Goal: Book appointment/travel/reservation

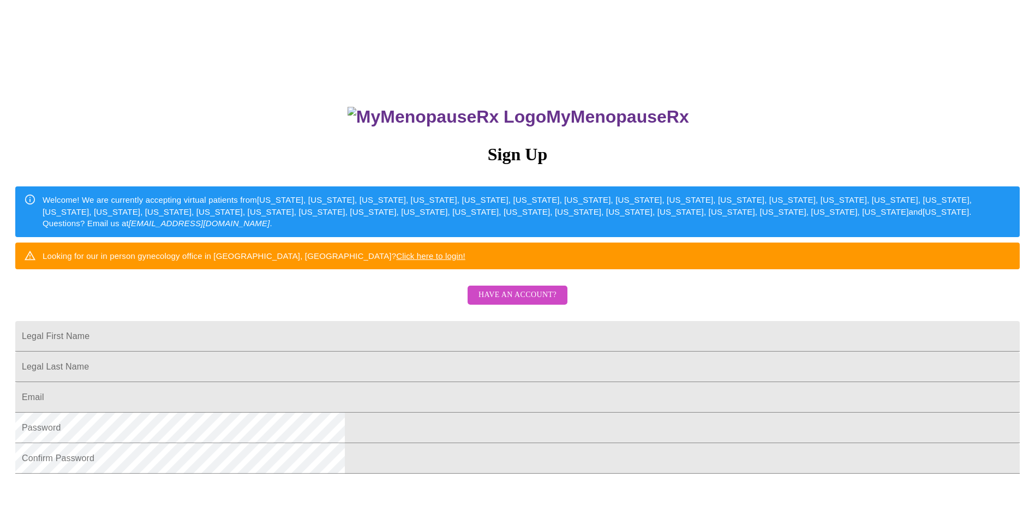
scroll to position [109, 0]
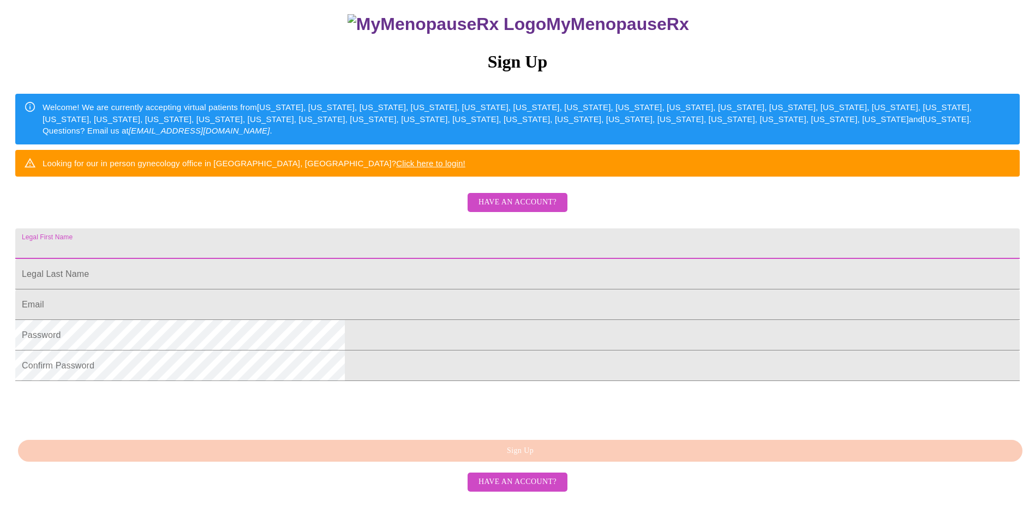
click at [542, 259] on input "Legal First Name" at bounding box center [517, 244] width 1004 height 31
type input "[PERSON_NAME]"
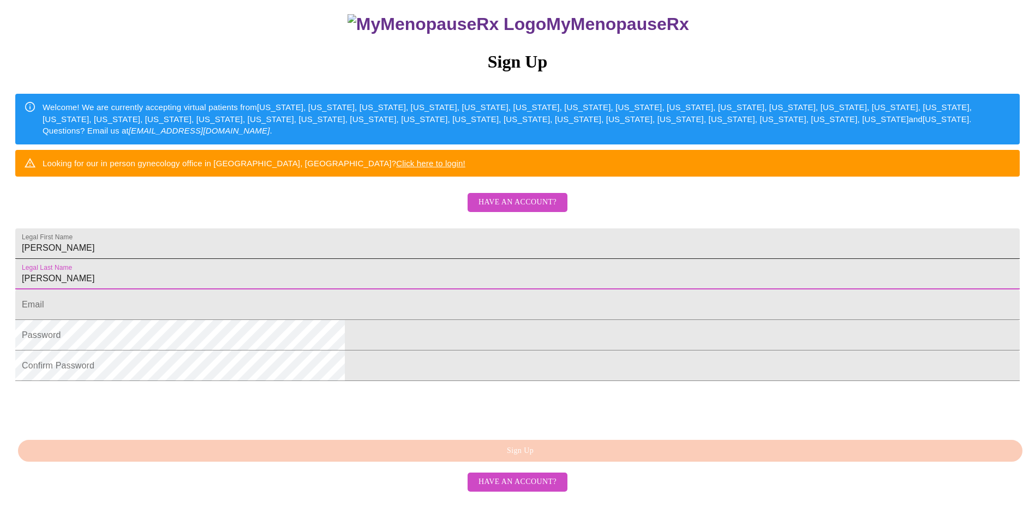
type input "[PERSON_NAME]"
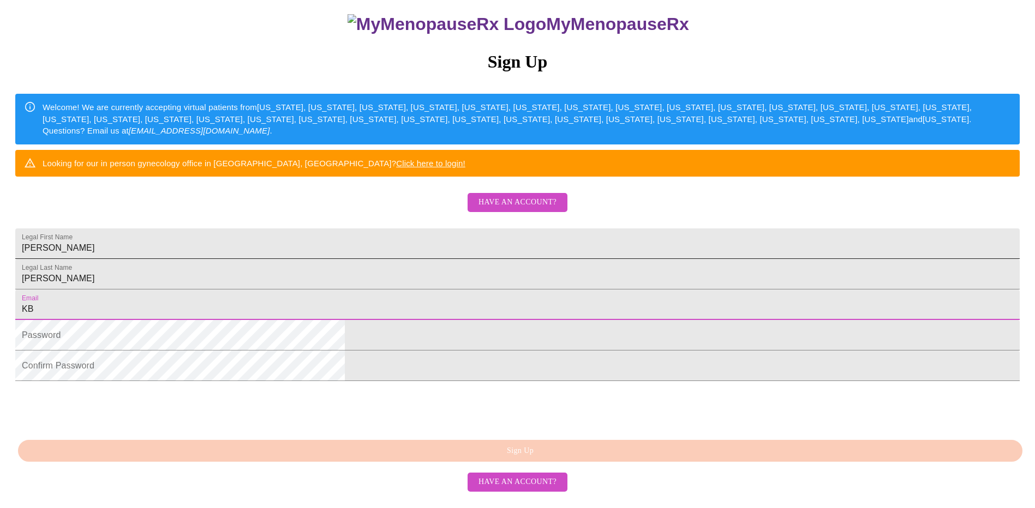
type input "[EMAIL_ADDRESS][DOMAIN_NAME]"
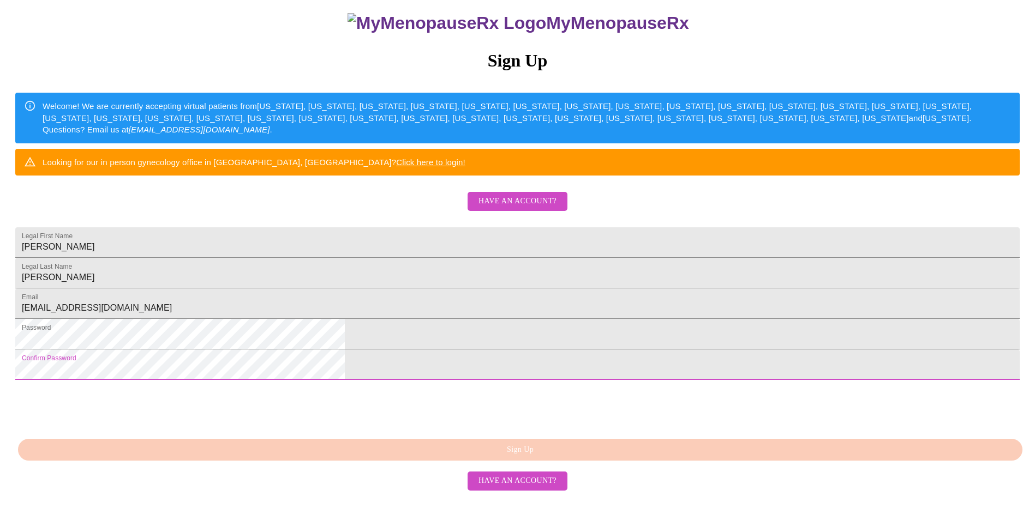
scroll to position [182, 0]
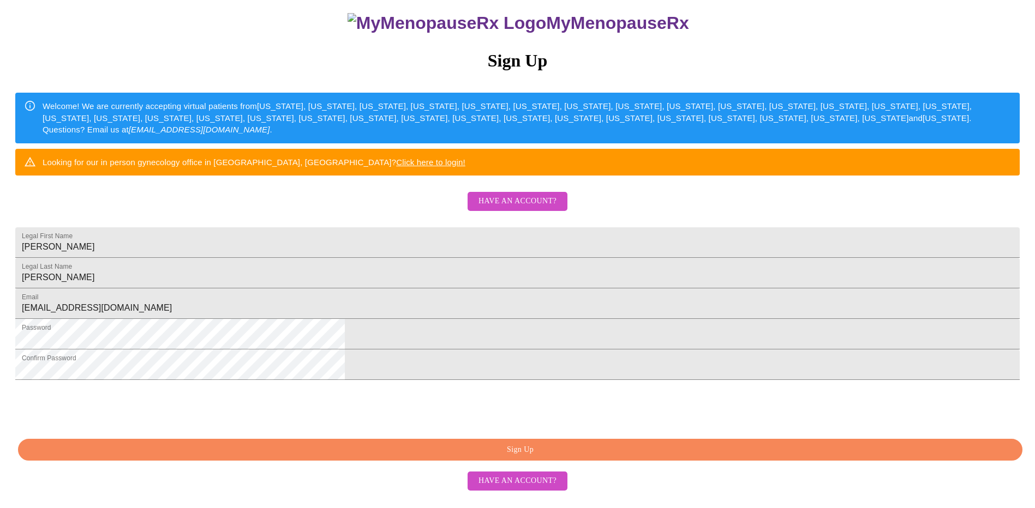
click at [458, 457] on span "Sign Up" at bounding box center [520, 451] width 979 height 14
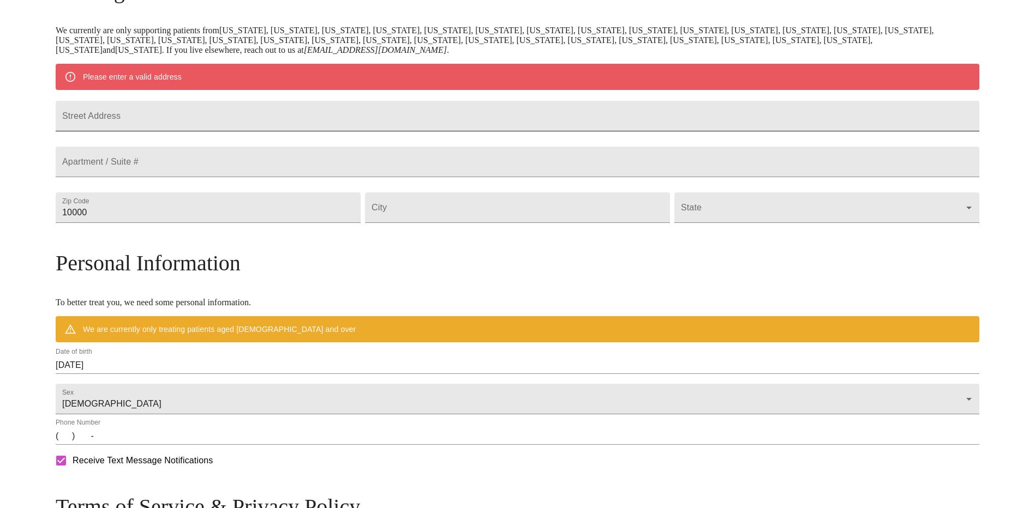
scroll to position [194, 0]
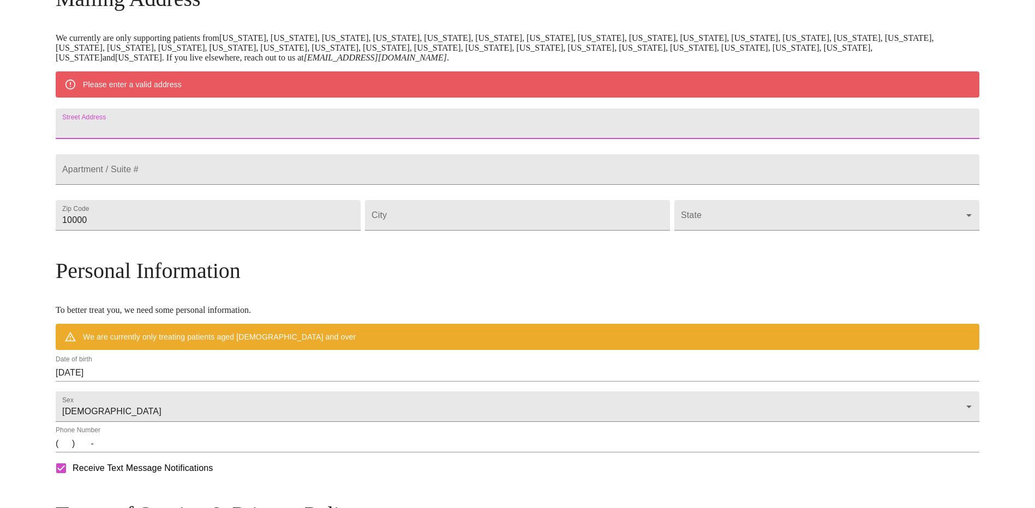
click at [427, 134] on input "Street Address" at bounding box center [518, 124] width 924 height 31
type input "[STREET_ADDRESS]"
type input "Apt 102"
type input "32746"
type input "[PERSON_NAME]"
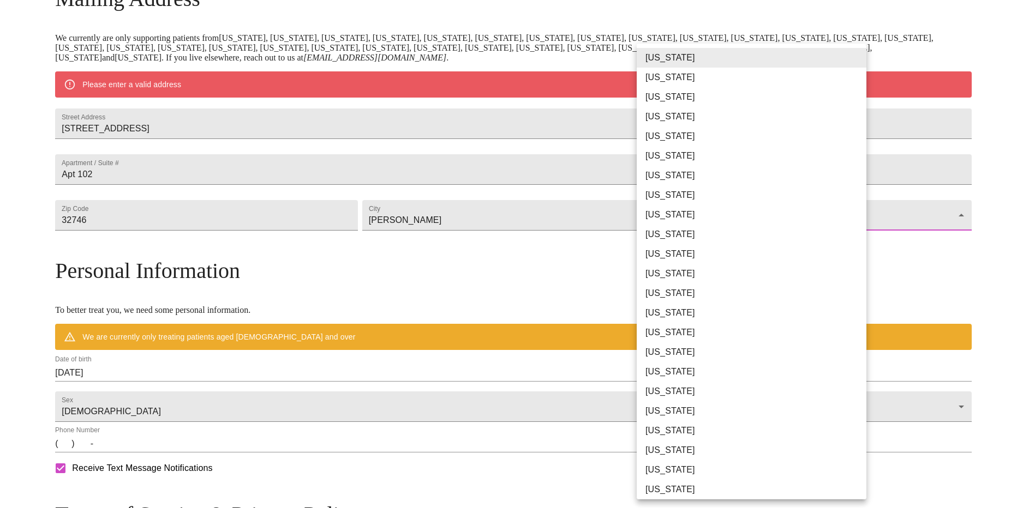
click at [775, 251] on body "MyMenopauseRx Welcome to MyMenopauseRx Since it's your first time here, you'll …" at bounding box center [517, 235] width 1026 height 850
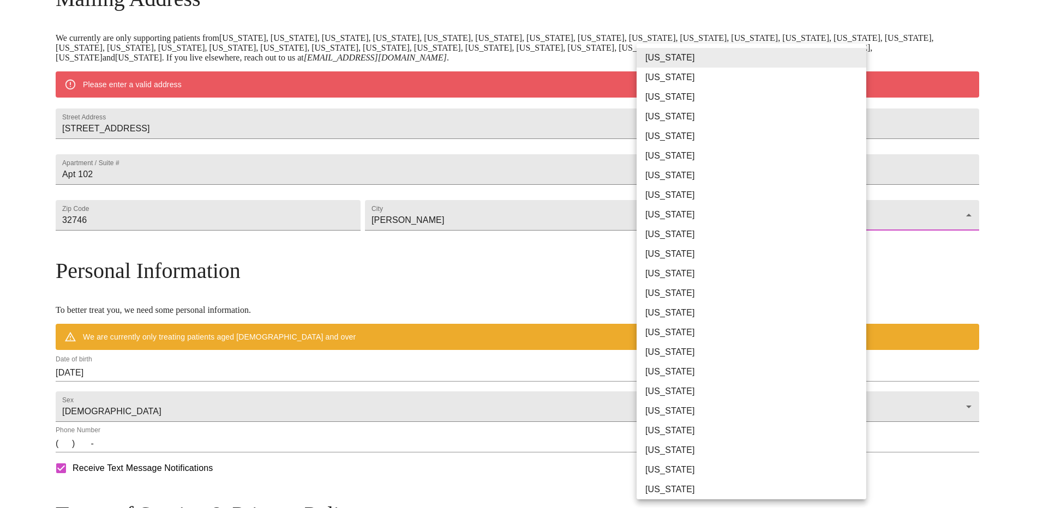
click at [758, 220] on li "[US_STATE]" at bounding box center [756, 215] width 238 height 20
type input "[US_STATE]"
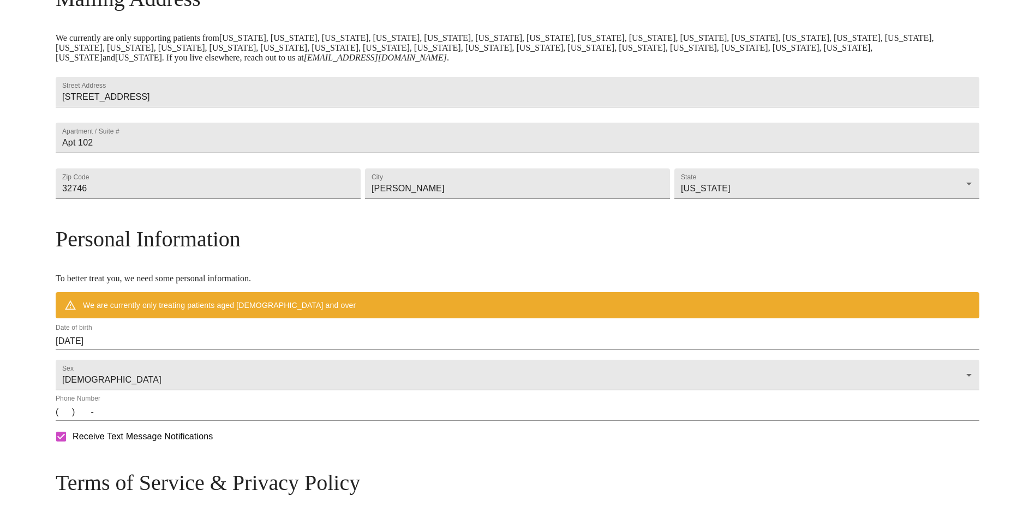
click at [893, 279] on div "MyMenopauseRx Welcome to MyMenopauseRx Since it's your first time here, you'll …" at bounding box center [518, 219] width 924 height 819
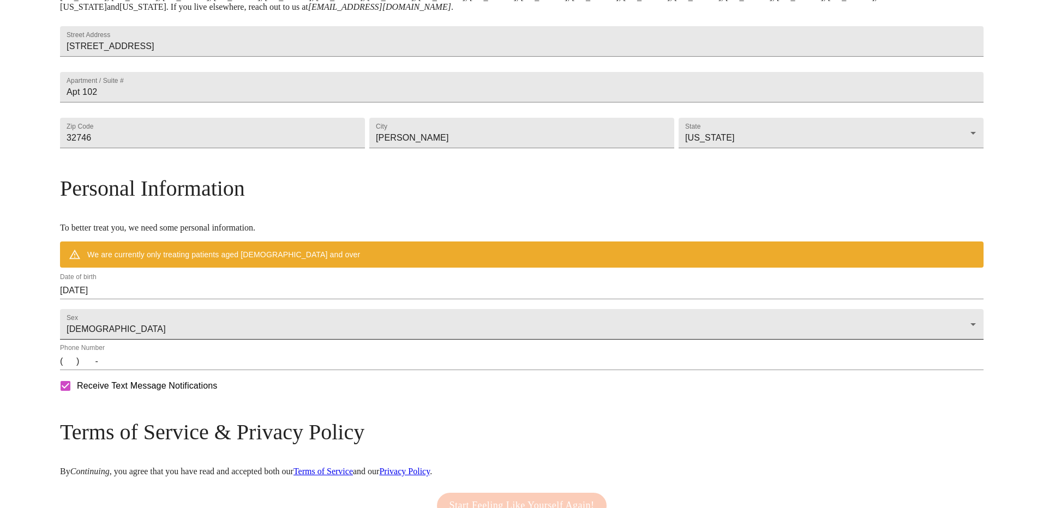
scroll to position [303, 0]
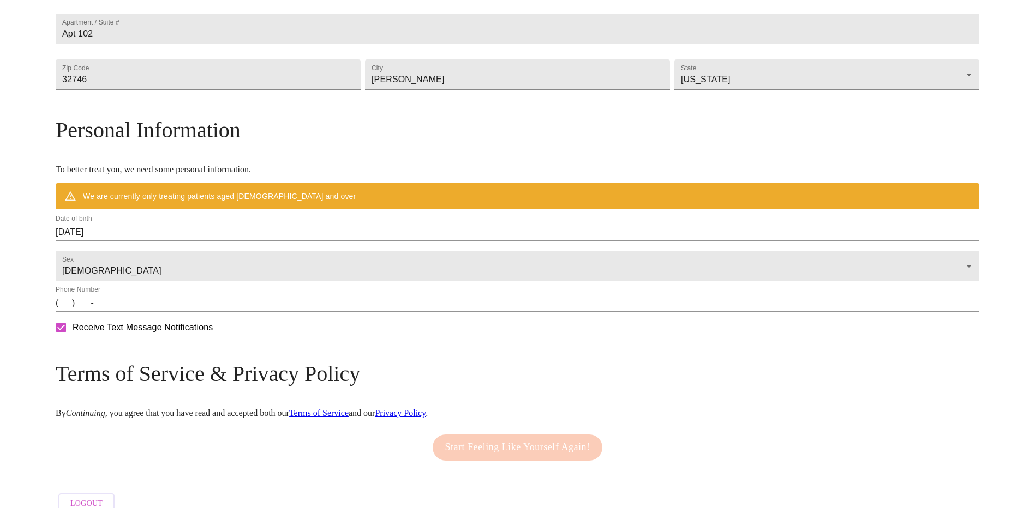
click at [340, 241] on input "[DATE]" at bounding box center [518, 232] width 924 height 17
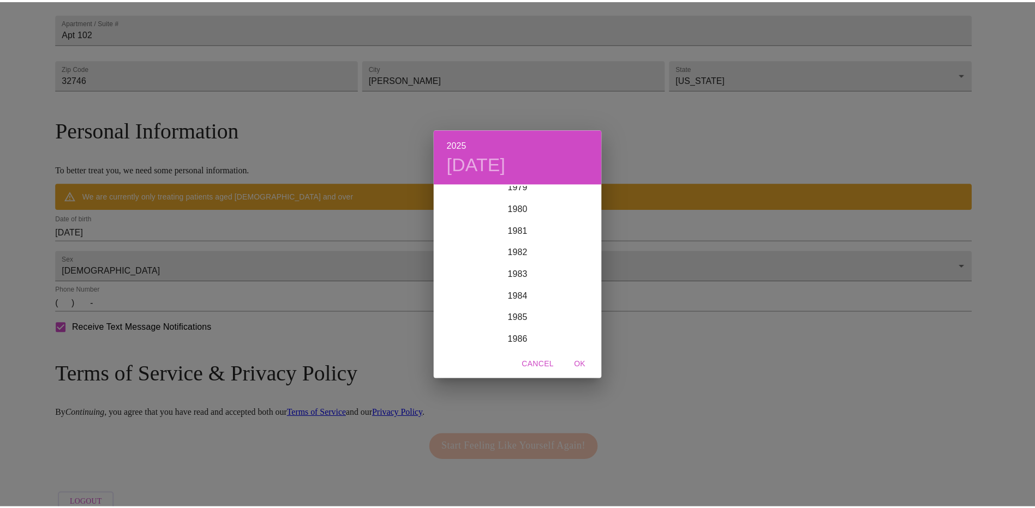
scroll to position [1702, 0]
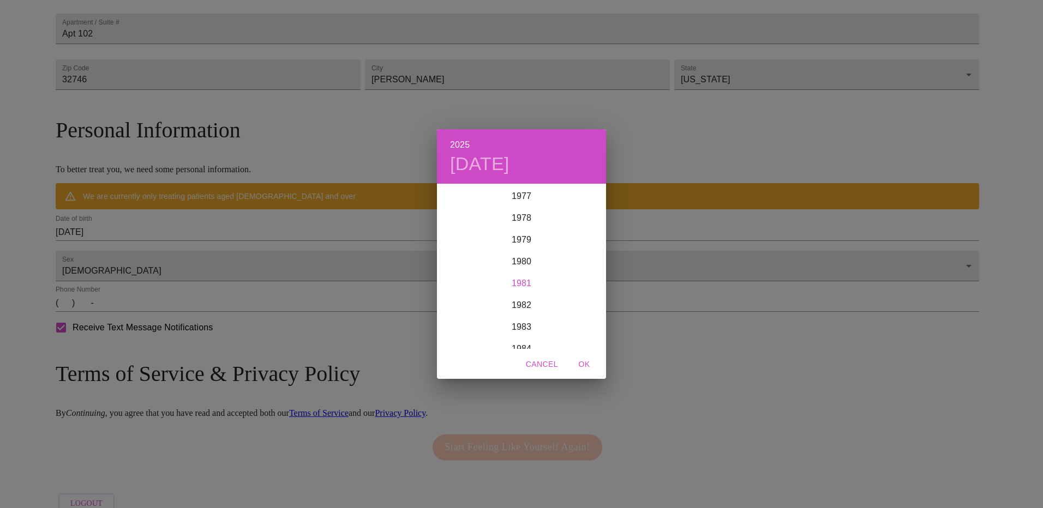
click at [522, 281] on div "1981" at bounding box center [521, 284] width 169 height 22
click at [579, 286] on div "Sep" at bounding box center [578, 287] width 56 height 41
click at [500, 245] on p "1" at bounding box center [500, 242] width 4 height 11
click at [586, 362] on span "OK" at bounding box center [584, 365] width 26 height 14
type input "[DATE]"
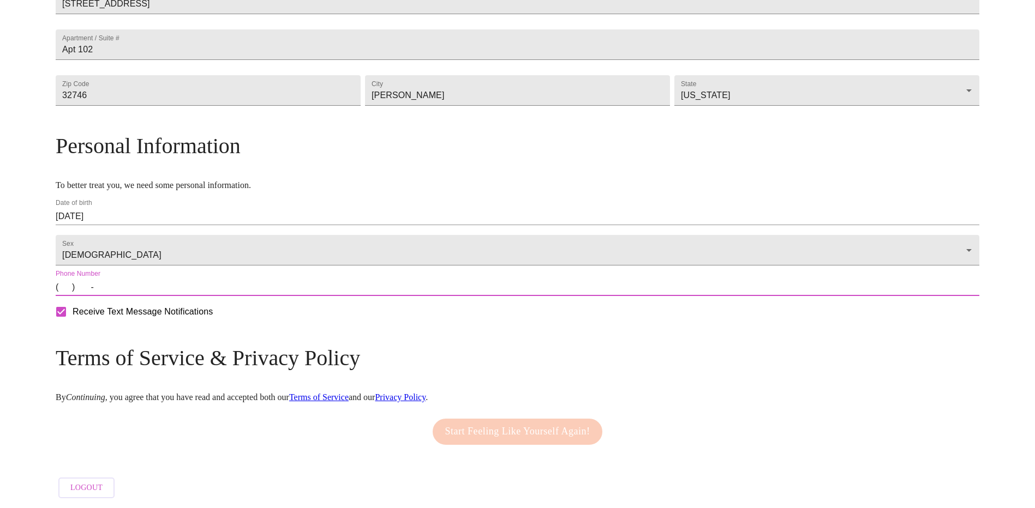
click at [419, 296] on input "(   )    -" at bounding box center [518, 287] width 924 height 17
click at [183, 296] on input "(   )    -" at bounding box center [518, 287] width 924 height 17
click at [170, 296] on input "(   )    -" at bounding box center [518, 287] width 924 height 17
type input "[PHONE_NUMBER]"
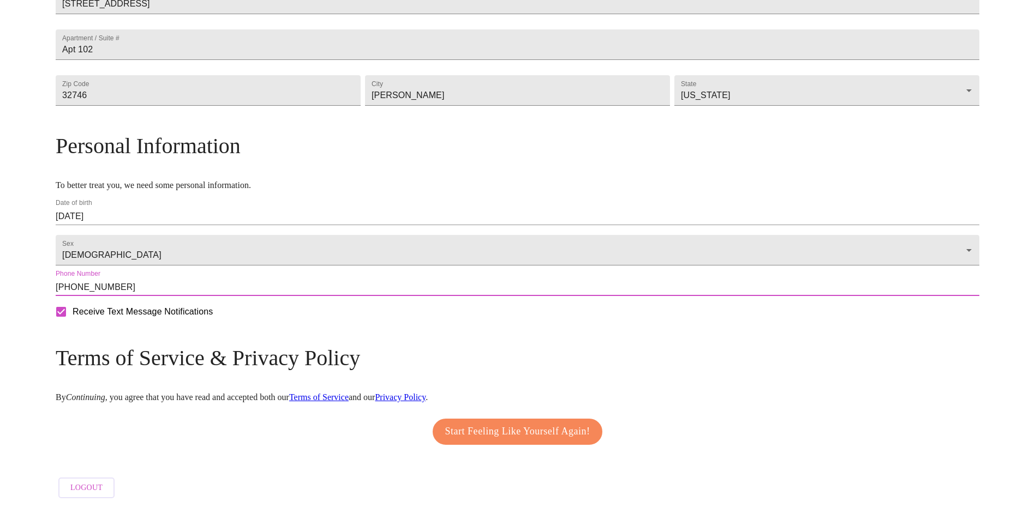
click at [469, 423] on span "Start Feeling Like Yourself Again!" at bounding box center [517, 431] width 145 height 17
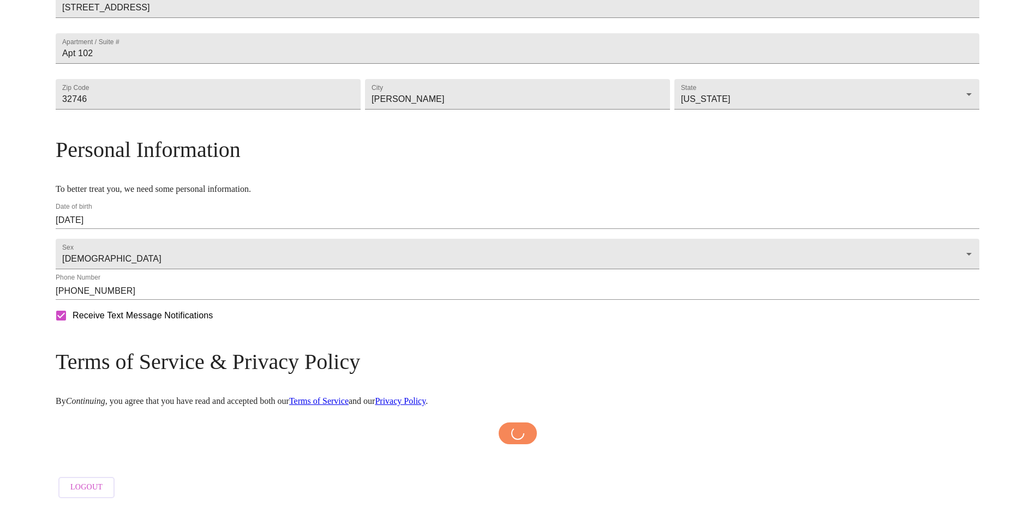
scroll to position [315, 0]
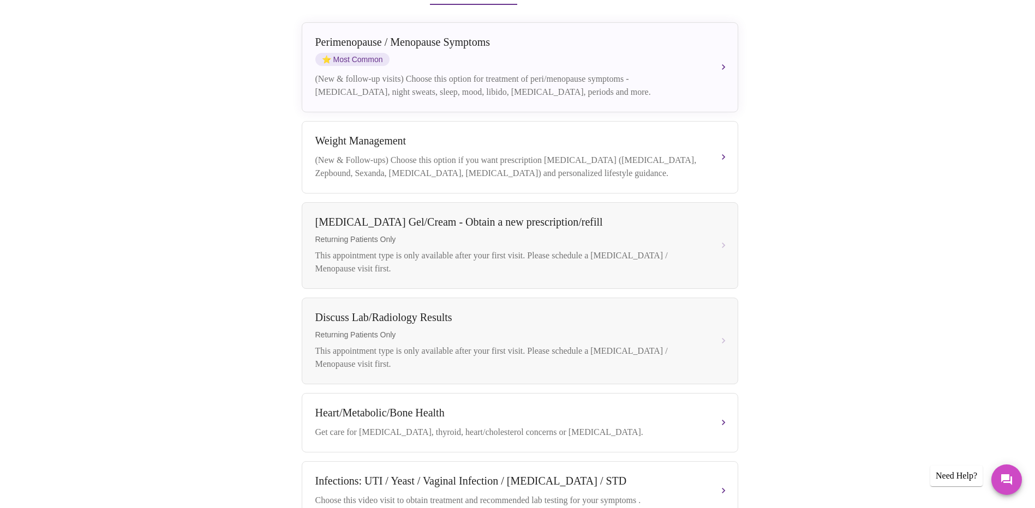
scroll to position [103, 0]
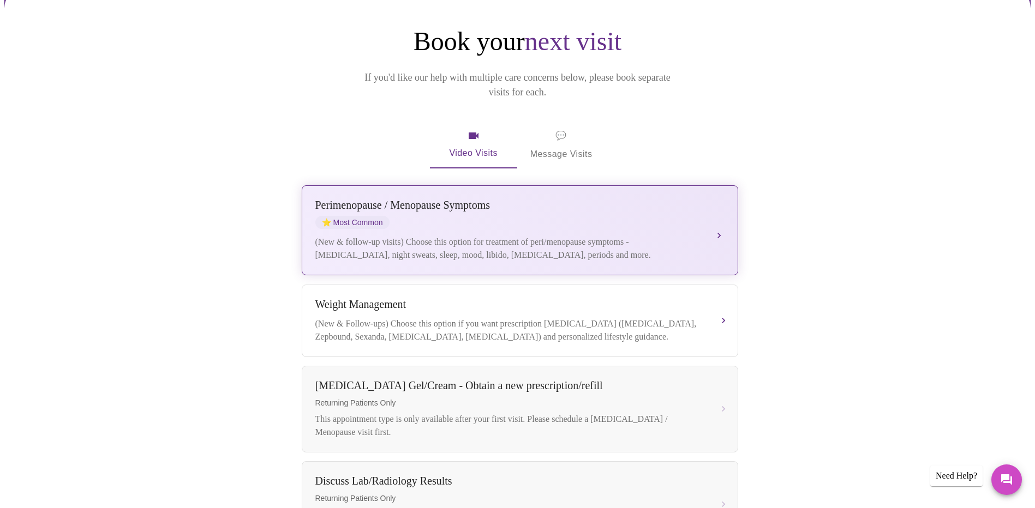
click at [517, 215] on div "[MEDICAL_DATA] / Menopause Symptoms ⭐ Most Common (New & follow-up visits) Choo…" at bounding box center [519, 230] width 409 height 63
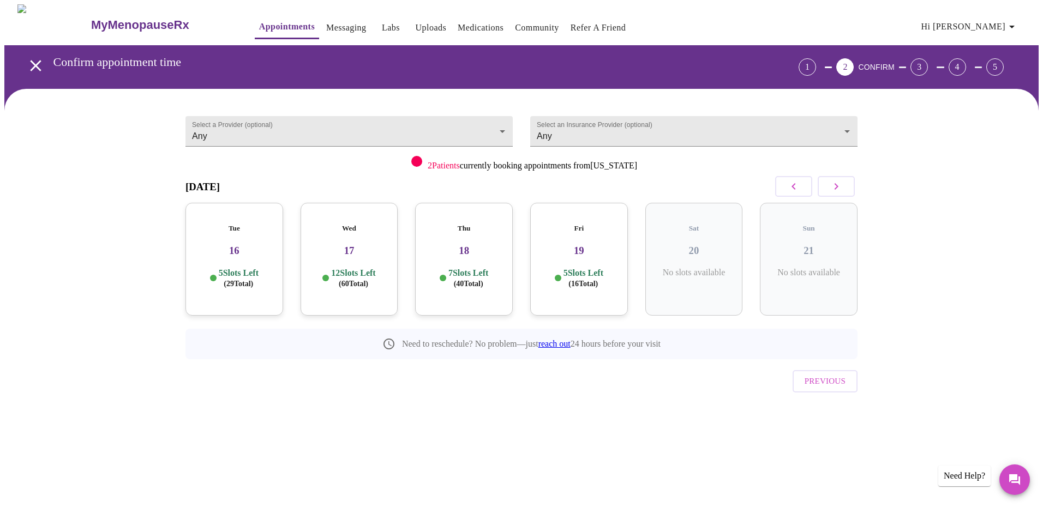
click at [844, 187] on button "button" at bounding box center [836, 186] width 37 height 21
click at [794, 184] on icon "button" at bounding box center [794, 186] width 4 height 7
click at [461, 247] on h3 "23" at bounding box center [464, 251] width 80 height 12
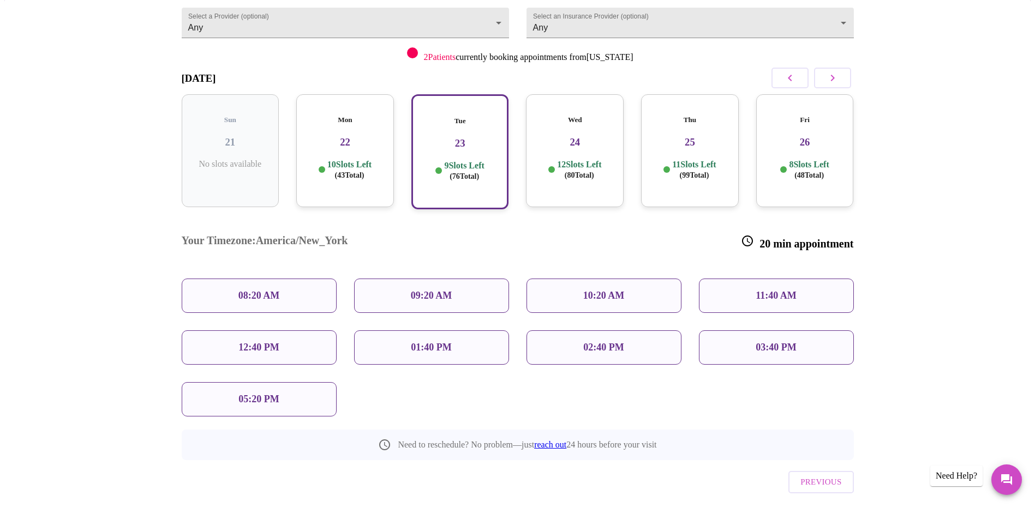
scroll to position [109, 0]
click at [275, 342] on p "12:40 PM" at bounding box center [258, 347] width 40 height 11
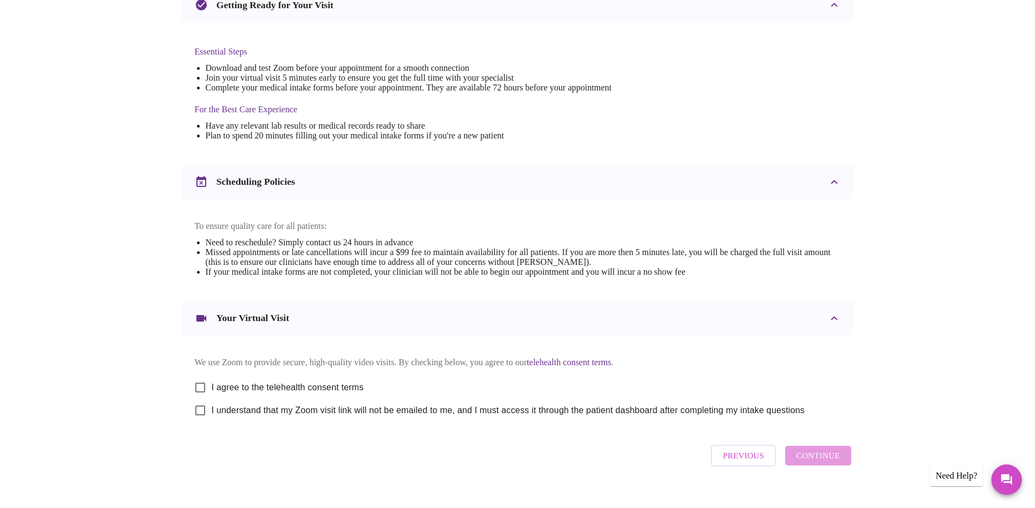
scroll to position [273, 0]
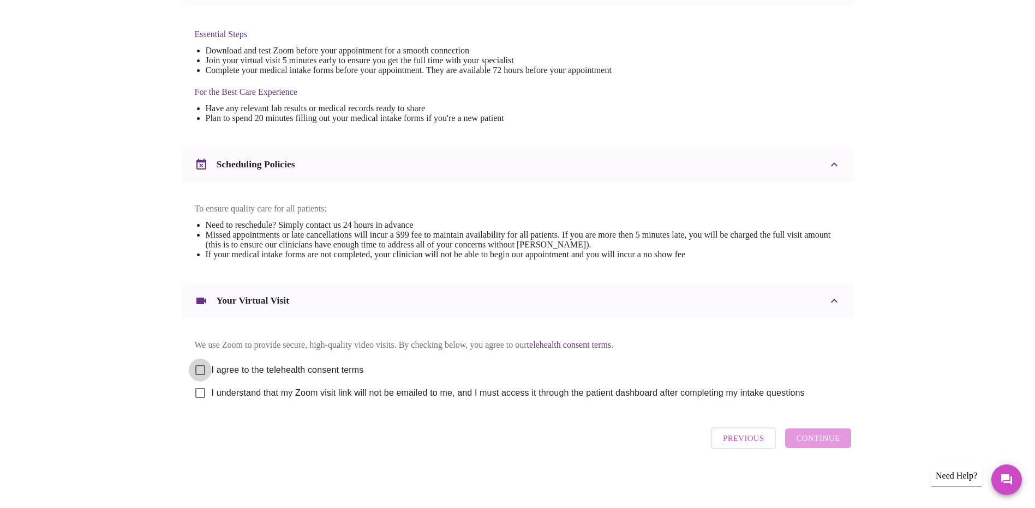
click at [203, 379] on input "I agree to the telehealth consent terms" at bounding box center [200, 370] width 23 height 23
checkbox input "true"
click at [196, 405] on input "I understand that my Zoom visit link will not be emailed to me, and I must acce…" at bounding box center [200, 393] width 23 height 23
checkbox input "true"
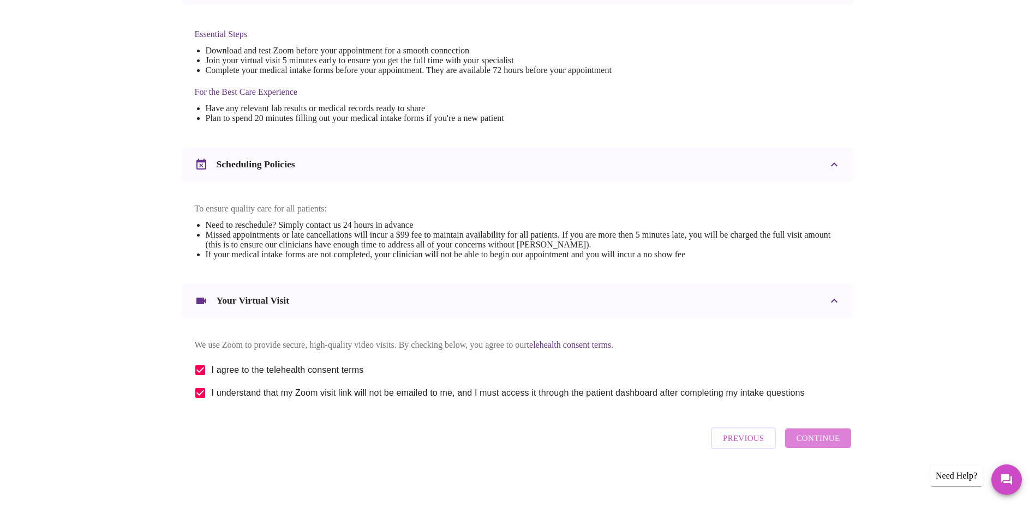
click at [821, 444] on span "Continue" at bounding box center [818, 439] width 44 height 14
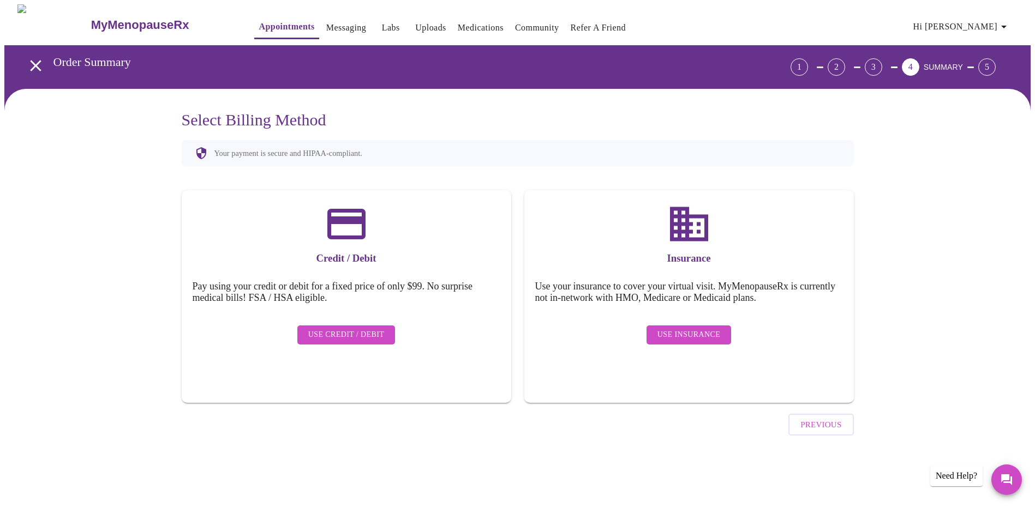
scroll to position [0, 0]
click at [674, 328] on span "Use Insurance" at bounding box center [692, 335] width 63 height 14
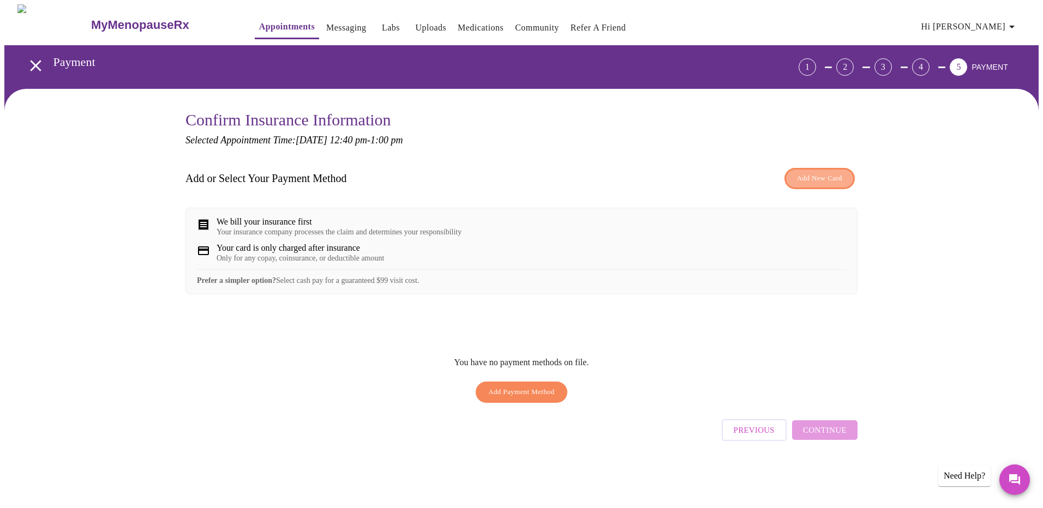
click at [824, 179] on span "Add New Card" at bounding box center [819, 178] width 45 height 13
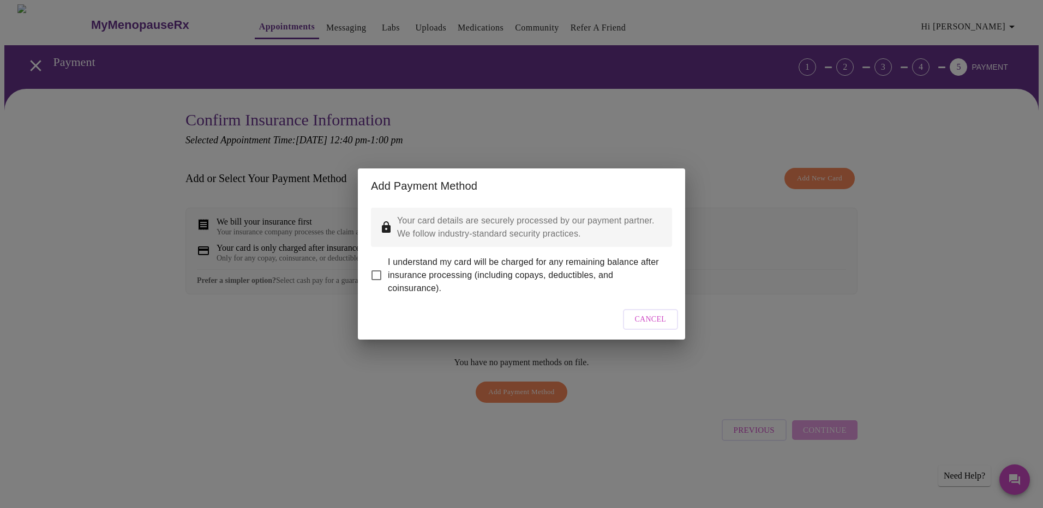
click at [405, 269] on span "I understand my card will be charged for any remaining balance after insurance …" at bounding box center [525, 275] width 275 height 39
click at [388, 269] on input "I understand my card will be charged for any remaining balance after insurance …" at bounding box center [376, 275] width 23 height 23
checkbox input "true"
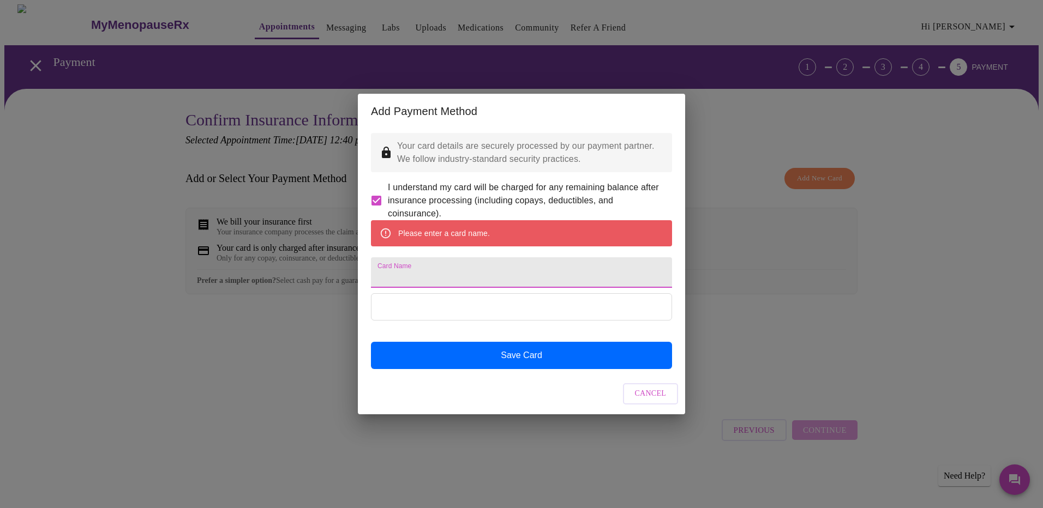
click at [485, 273] on input "Card Name" at bounding box center [521, 272] width 301 height 31
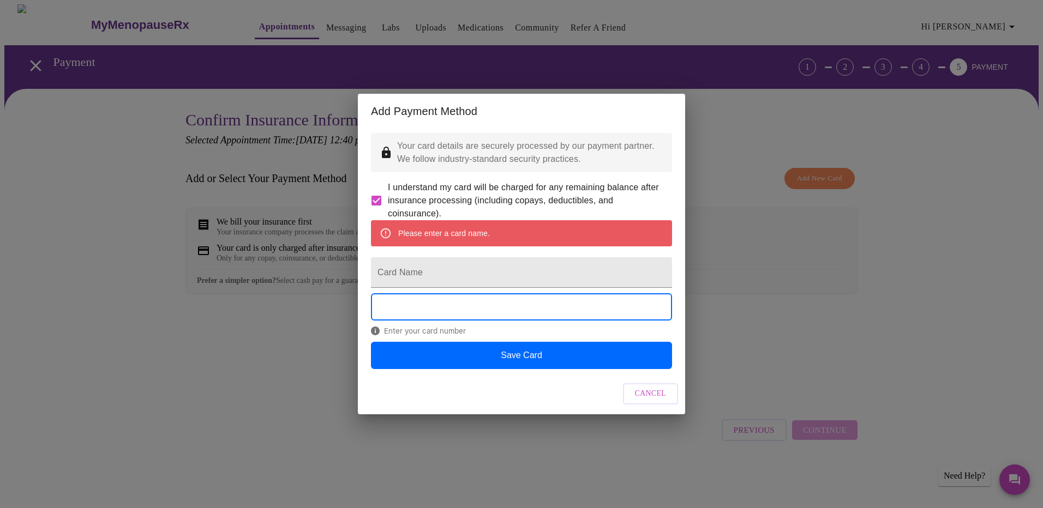
click at [724, 321] on div "Add Payment Method Your card details are securely processed by our payment part…" at bounding box center [521, 254] width 1043 height 508
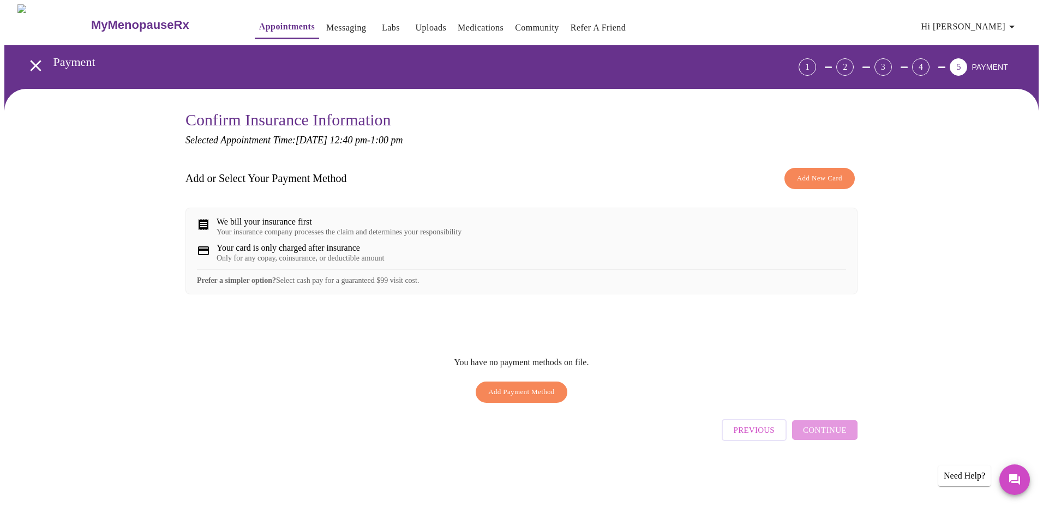
click at [266, 223] on div "We bill your insurance first" at bounding box center [339, 222] width 245 height 10
click at [812, 181] on span "Add New Card" at bounding box center [819, 178] width 45 height 13
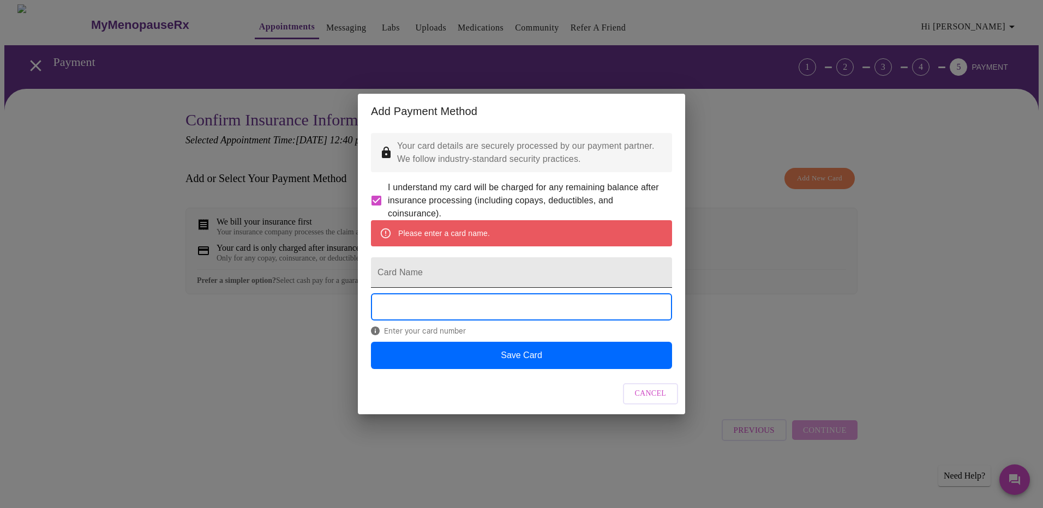
click at [474, 280] on input "Card Name" at bounding box center [521, 272] width 301 height 31
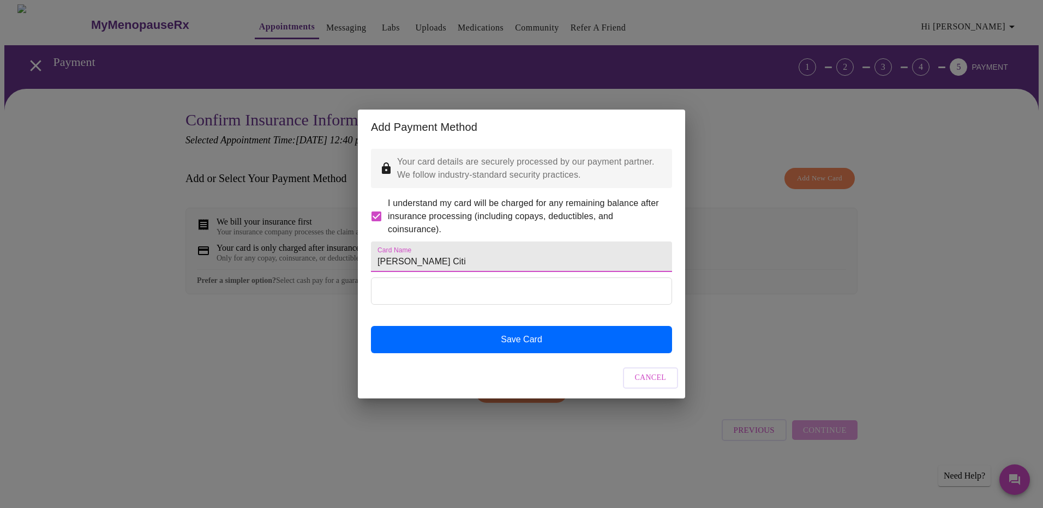
drag, startPoint x: 442, startPoint y: 262, endPoint x: 336, endPoint y: 261, distance: 106.9
click at [336, 261] on div "Add Payment Method Your card details are securely processed by our payment part…" at bounding box center [521, 254] width 1043 height 508
type input "[PERSON_NAME]"
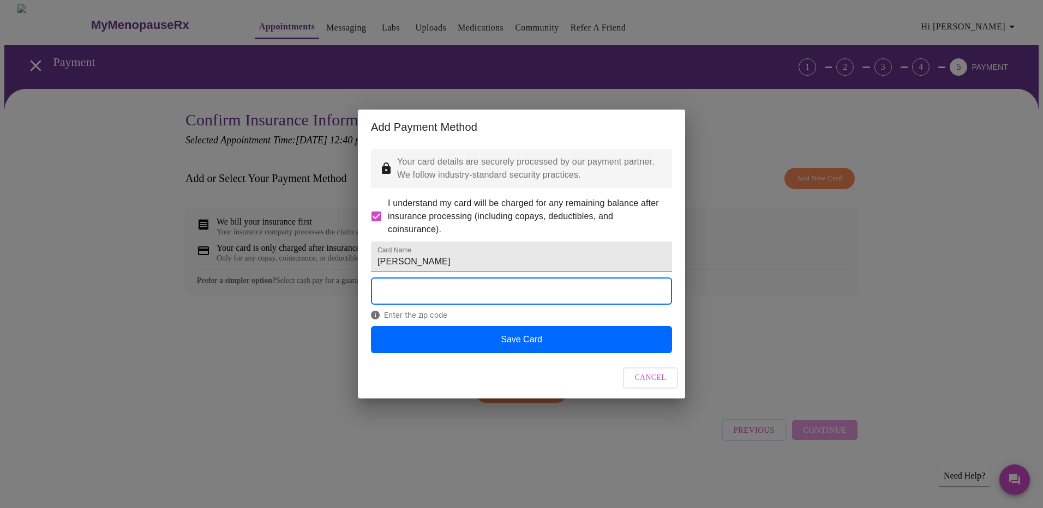
click at [492, 374] on div "Cancel" at bounding box center [521, 378] width 327 height 41
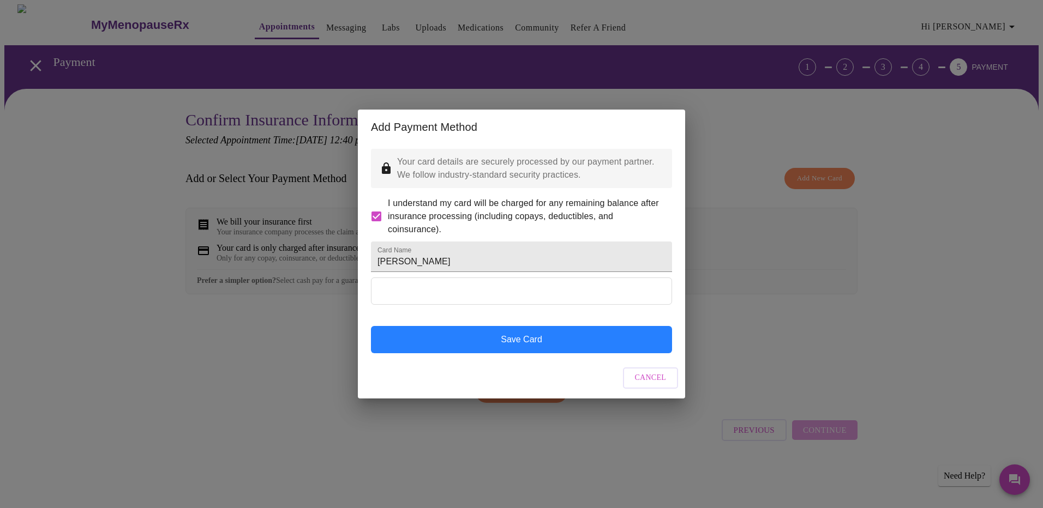
click at [496, 354] on button "Save Card" at bounding box center [521, 339] width 301 height 27
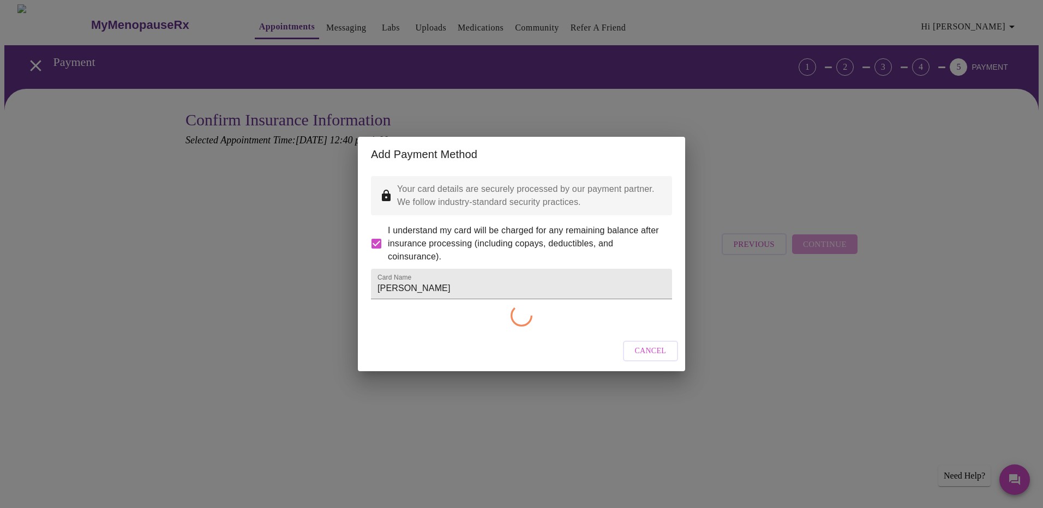
checkbox input "false"
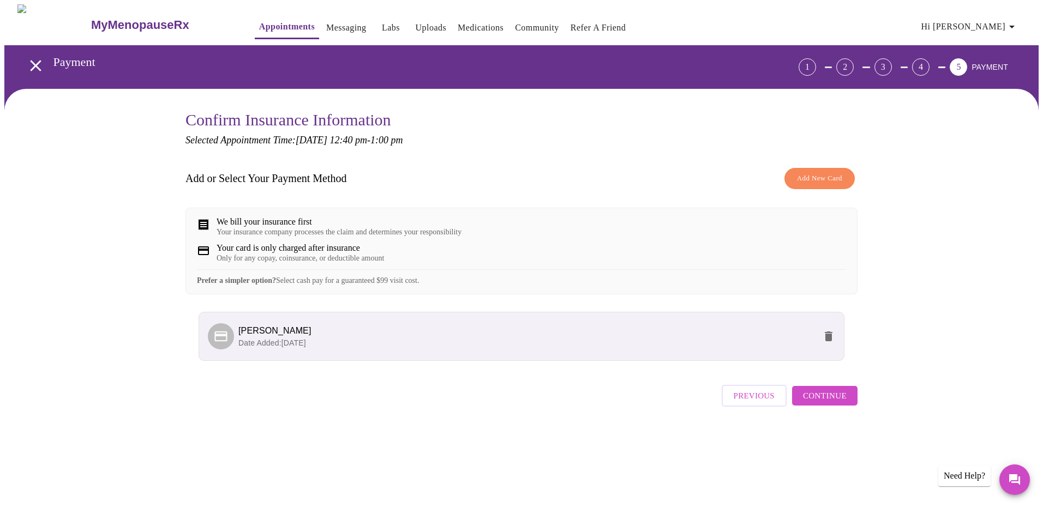
click at [271, 224] on div "We bill your insurance first" at bounding box center [339, 222] width 245 height 10
click at [832, 403] on span "Continue" at bounding box center [825, 396] width 44 height 14
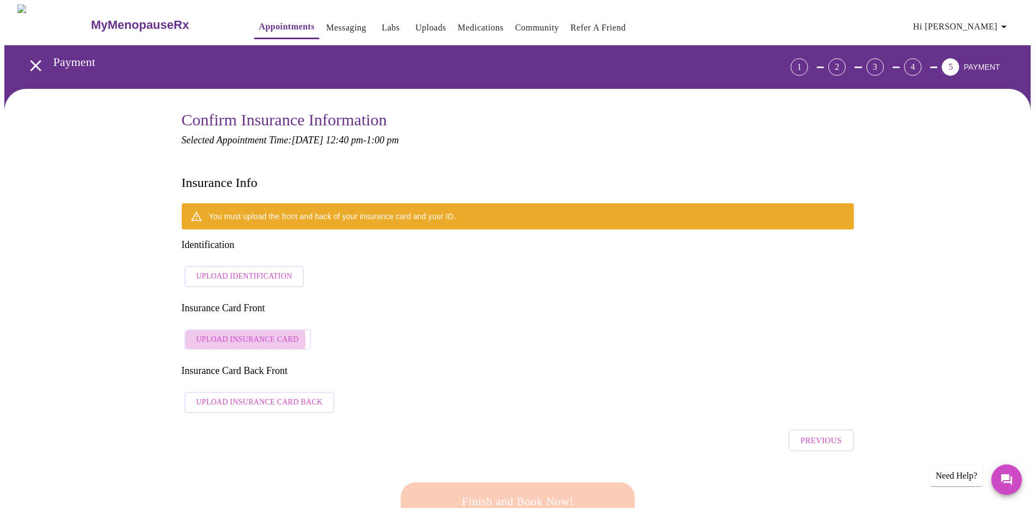
click at [224, 333] on span "Upload Insurance Card" at bounding box center [247, 340] width 103 height 14
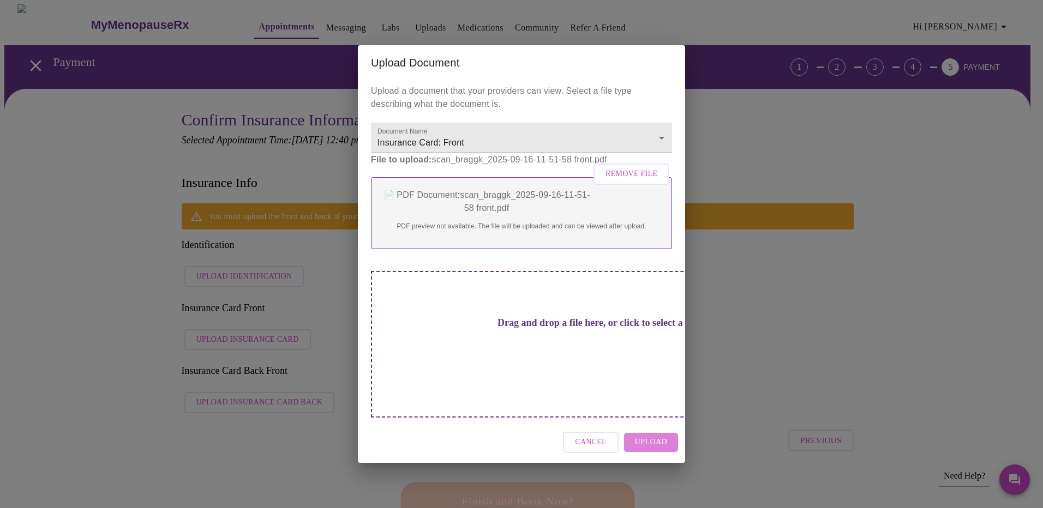
click at [660, 436] on span "Upload" at bounding box center [651, 443] width 32 height 14
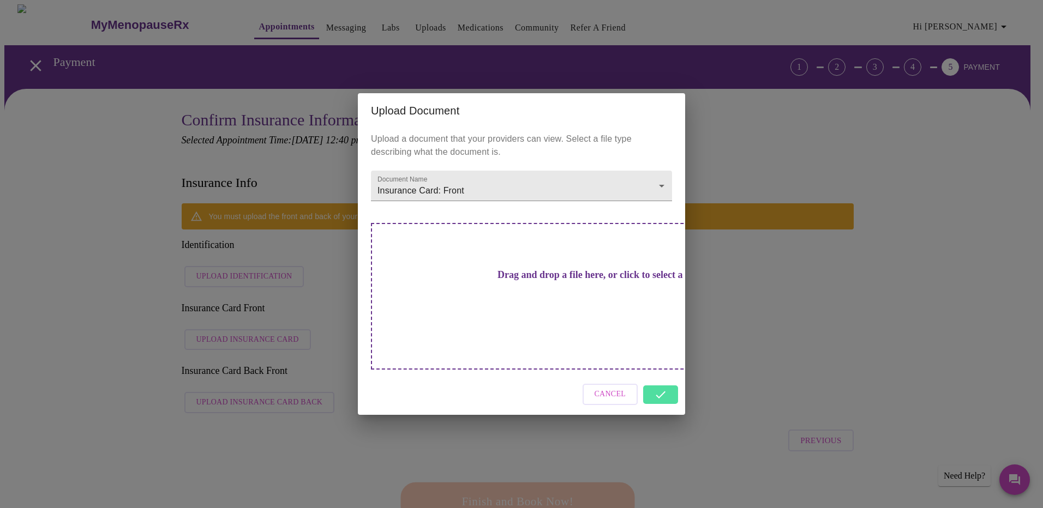
click at [668, 380] on div "Cancel" at bounding box center [521, 394] width 327 height 41
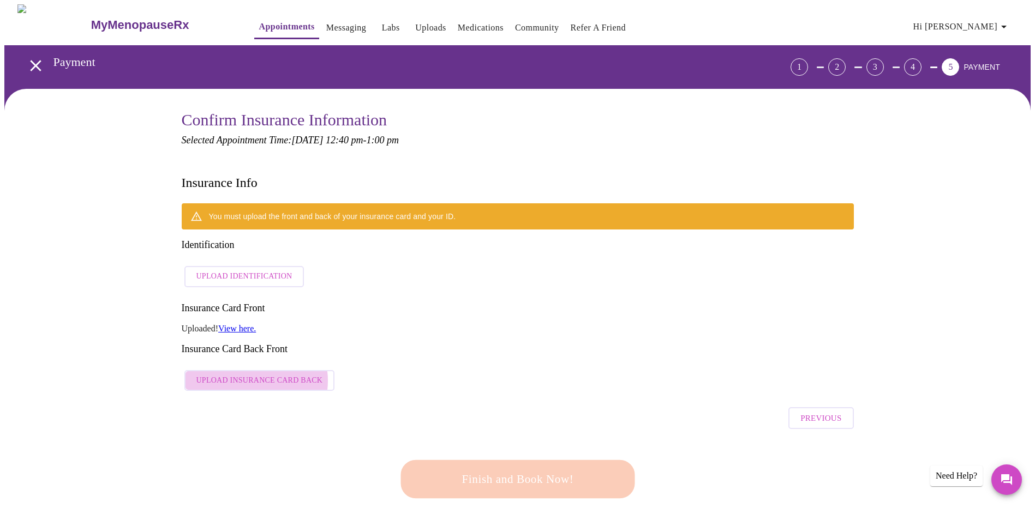
click at [251, 374] on span "Upload Insurance Card Back" at bounding box center [259, 381] width 127 height 14
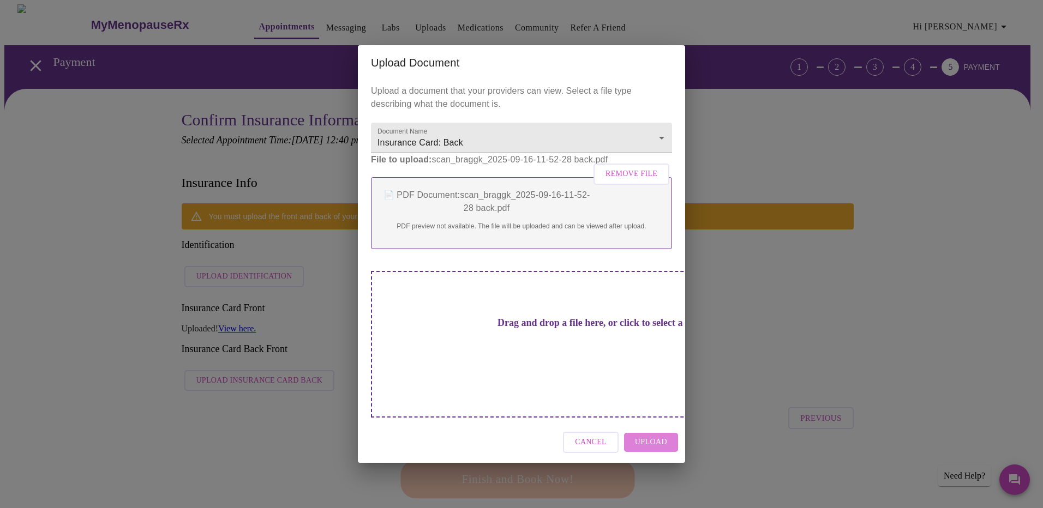
click at [653, 436] on span "Upload" at bounding box center [651, 443] width 32 height 14
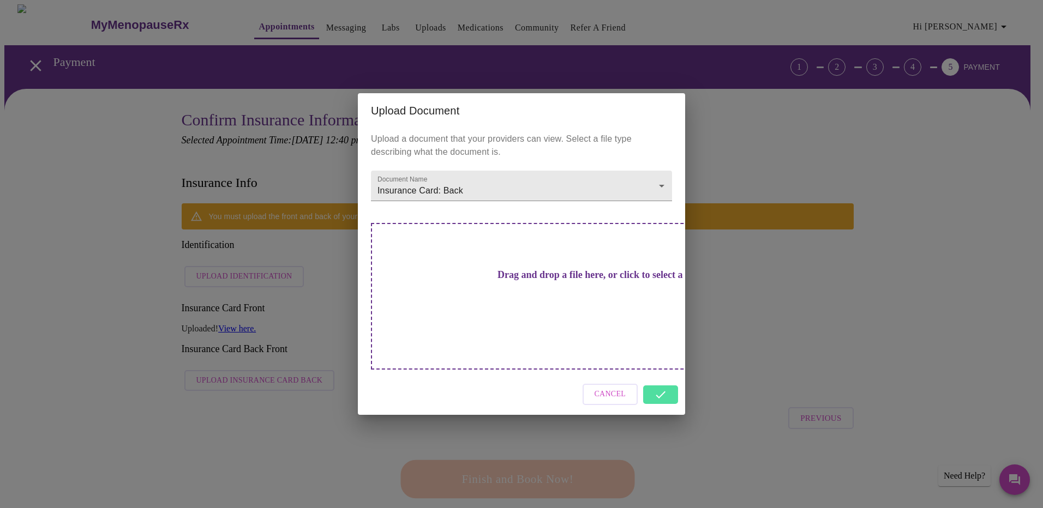
click at [651, 374] on div "Cancel" at bounding box center [521, 394] width 327 height 41
click at [651, 380] on div "Cancel" at bounding box center [521, 394] width 327 height 41
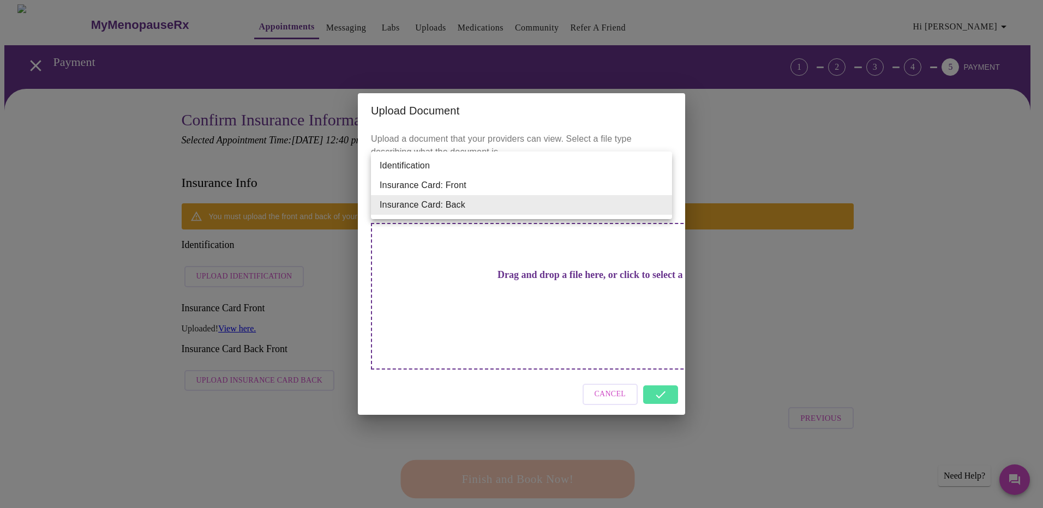
click at [554, 157] on li "Identification" at bounding box center [521, 166] width 301 height 20
type input "Identification"
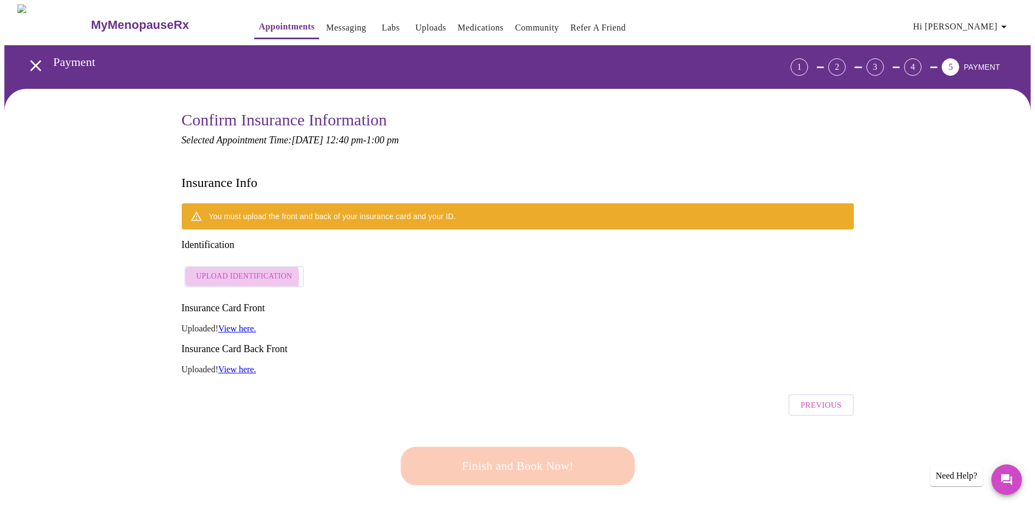
click at [224, 270] on span "Upload Identification" at bounding box center [244, 277] width 96 height 14
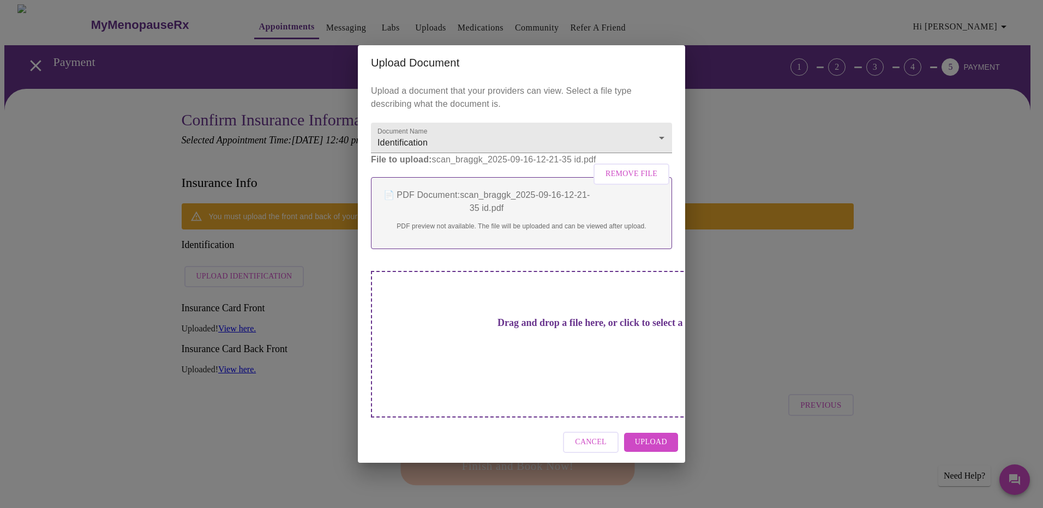
click at [669, 433] on button "Upload" at bounding box center [651, 442] width 54 height 19
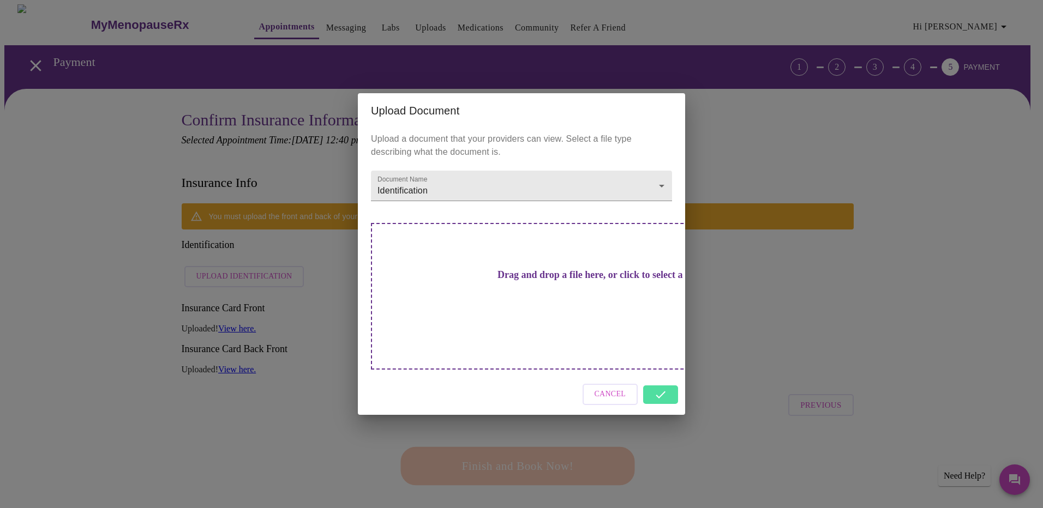
click at [662, 379] on div "Cancel" at bounding box center [521, 394] width 327 height 41
click at [651, 374] on div "Cancel" at bounding box center [521, 394] width 327 height 41
click at [727, 408] on div "Upload Document Upload a document that your providers can view. Select a file t…" at bounding box center [521, 254] width 1043 height 508
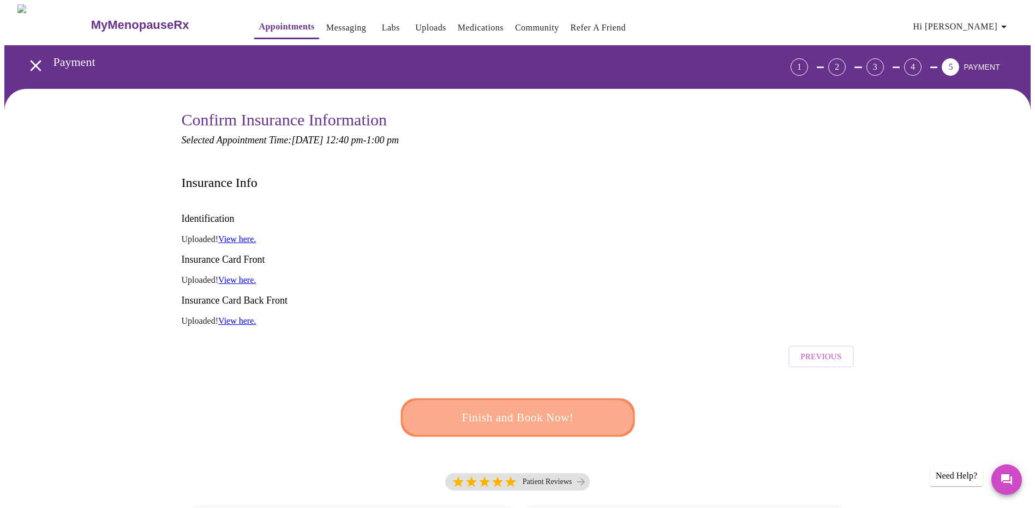
click at [546, 408] on span "Finish and Book Now!" at bounding box center [517, 418] width 202 height 20
